Goal: Check status: Check status

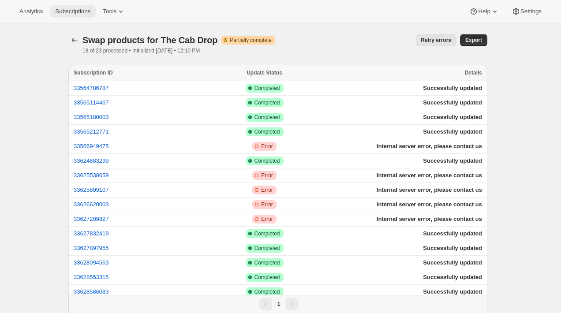
click at [80, 13] on span "Subscriptions" at bounding box center [72, 11] width 35 height 7
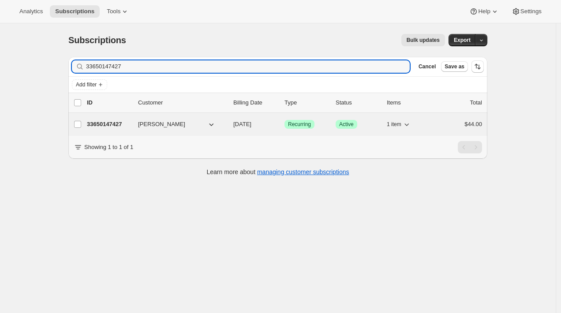
type input "33650147427"
click at [105, 123] on p "33650147427" at bounding box center [109, 124] width 44 height 9
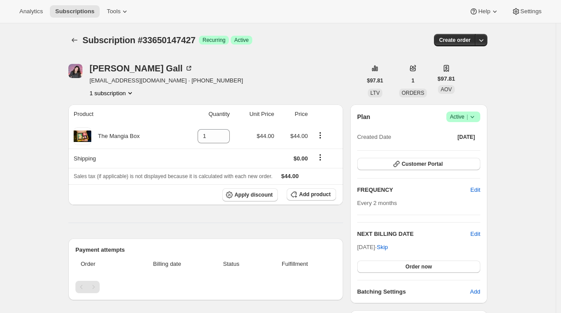
click at [109, 79] on span "[EMAIL_ADDRESS][DOMAIN_NAME] · [PHONE_NUMBER]" at bounding box center [167, 80] width 154 height 9
drag, startPoint x: 109, startPoint y: 79, endPoint x: 153, endPoint y: 79, distance: 43.7
click at [153, 79] on span "[EMAIL_ADDRESS][DOMAIN_NAME] · [PHONE_NUMBER]" at bounding box center [167, 80] width 154 height 9
copy span "[EMAIL_ADDRESS][DOMAIN_NAME]"
click at [76, 38] on icon "Subscriptions" at bounding box center [74, 40] width 9 height 9
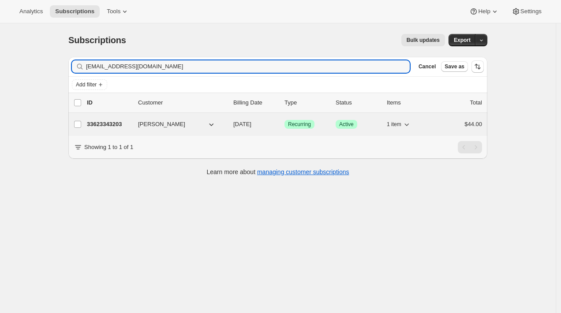
type input "[EMAIL_ADDRESS][DOMAIN_NAME]"
click at [115, 124] on p "33623343203" at bounding box center [109, 124] width 44 height 9
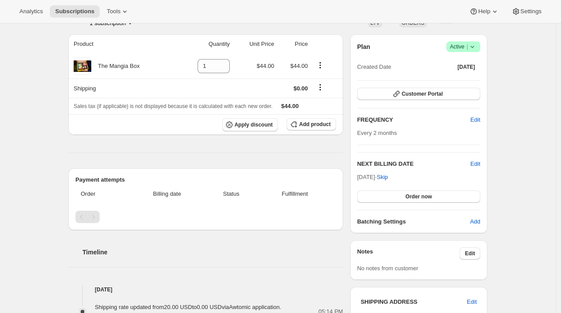
scroll to position [70, 0]
